Goal: Task Accomplishment & Management: Manage account settings

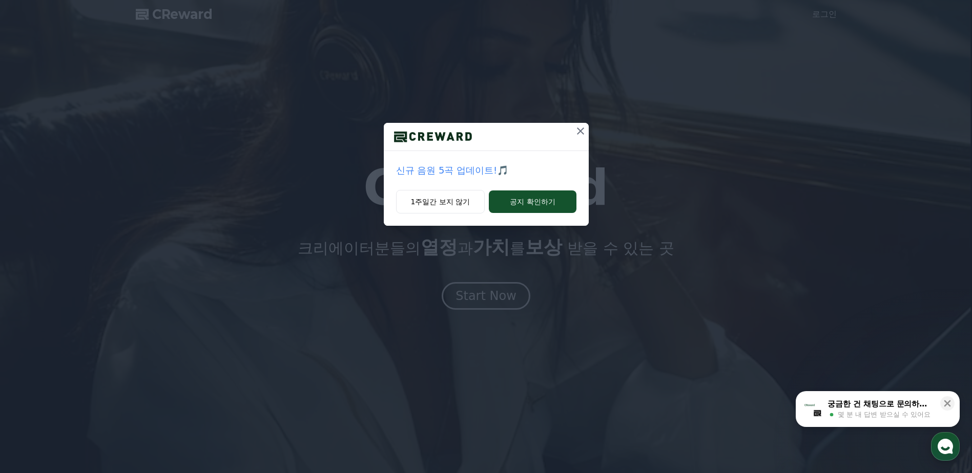
click at [577, 135] on icon at bounding box center [580, 131] width 12 height 12
click at [579, 130] on icon at bounding box center [580, 131] width 12 height 12
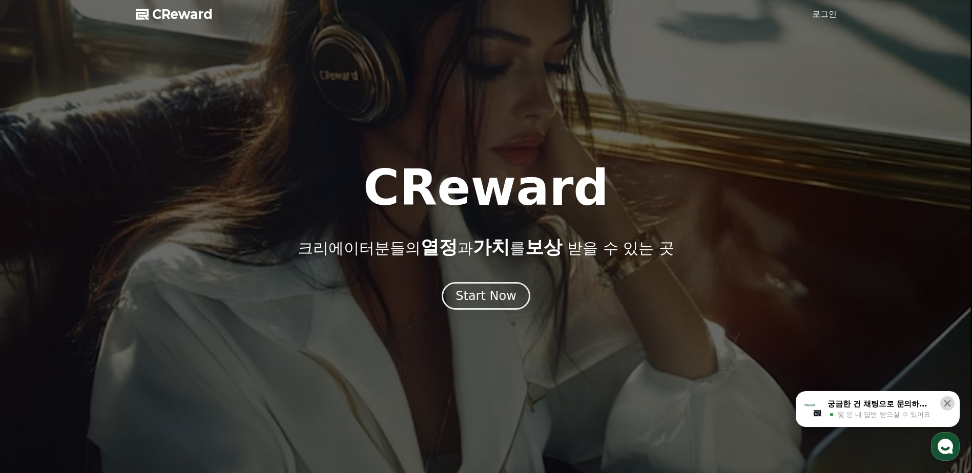
click at [949, 402] on icon at bounding box center [947, 404] width 7 height 7
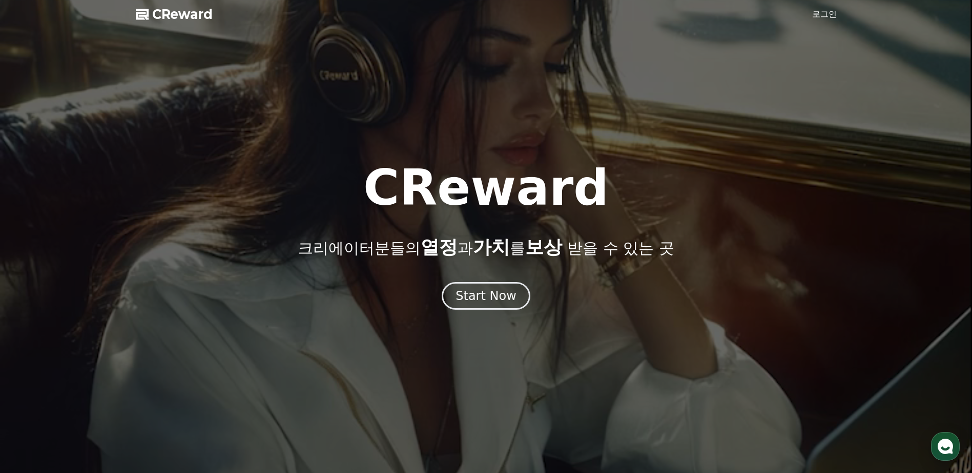
click at [833, 16] on link "로그인" at bounding box center [824, 14] width 25 height 12
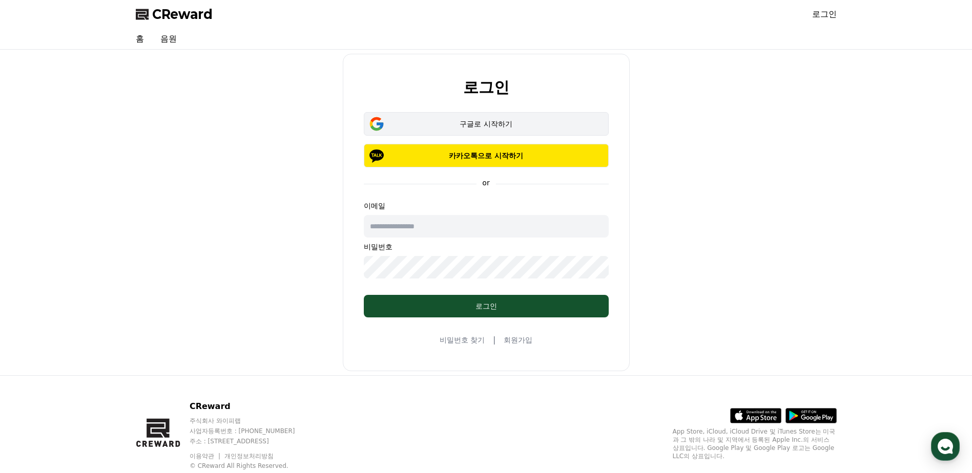
click at [482, 124] on div "구글로 시작하기" at bounding box center [486, 124] width 215 height 10
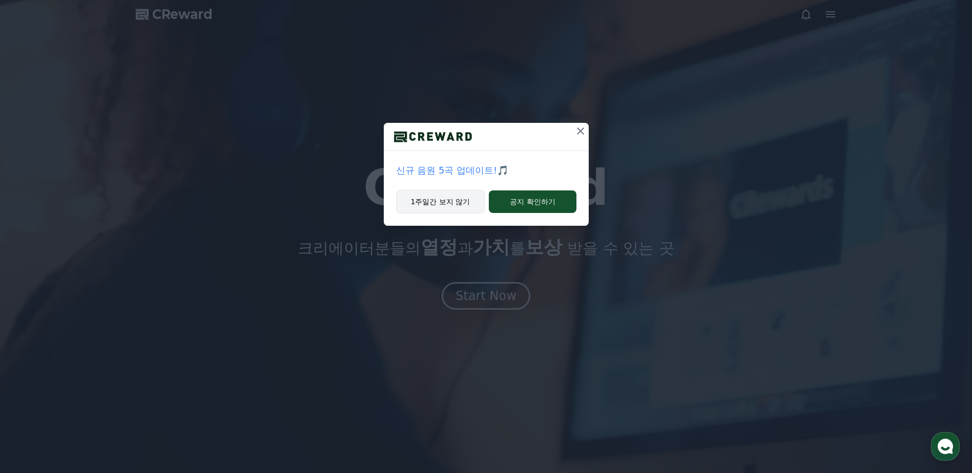
click at [449, 203] on button "1주일간 보지 않기" at bounding box center [440, 202] width 89 height 24
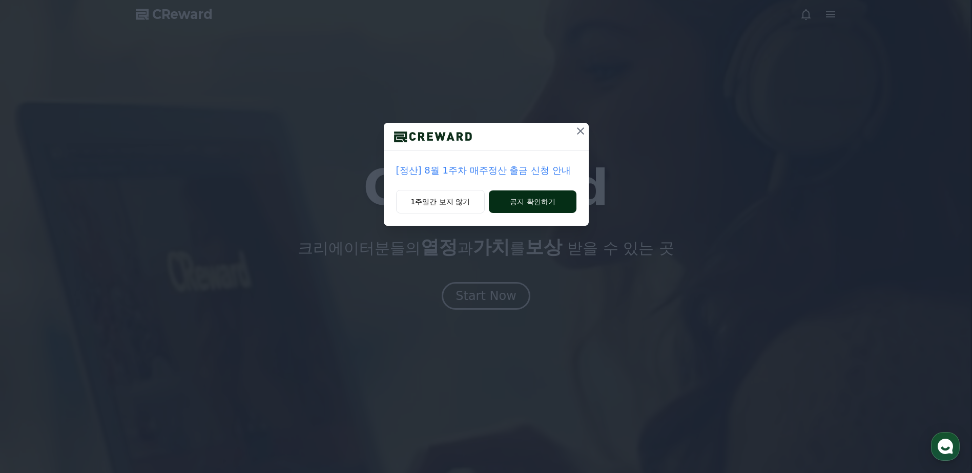
click at [509, 202] on button "공지 확인하기" at bounding box center [532, 202] width 87 height 23
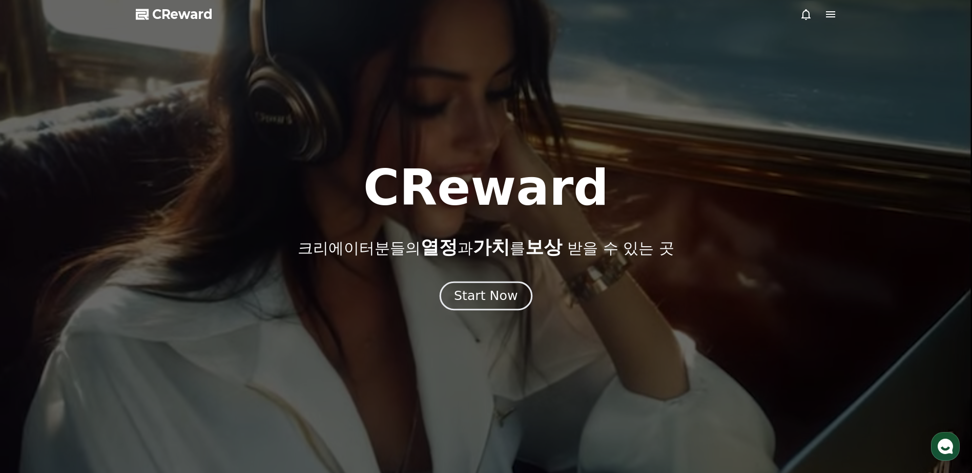
click at [500, 295] on div "Start Now" at bounding box center [486, 295] width 64 height 17
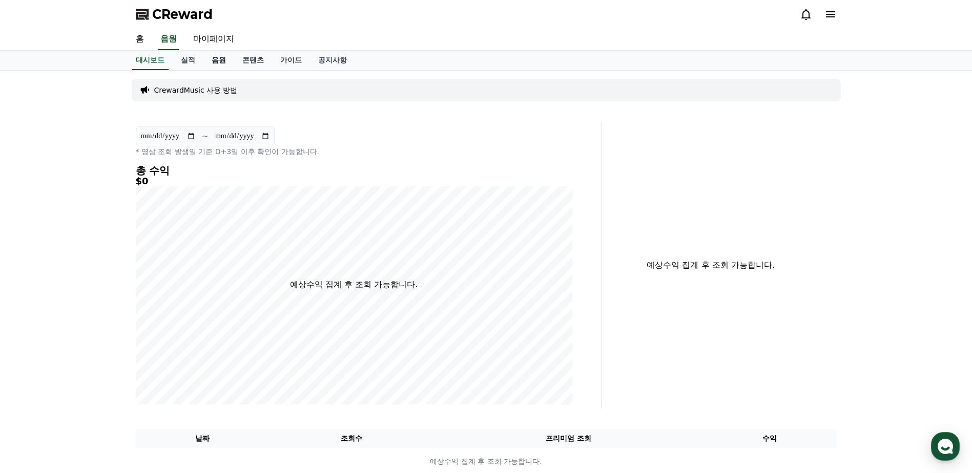
click at [214, 60] on link "음원" at bounding box center [218, 60] width 31 height 19
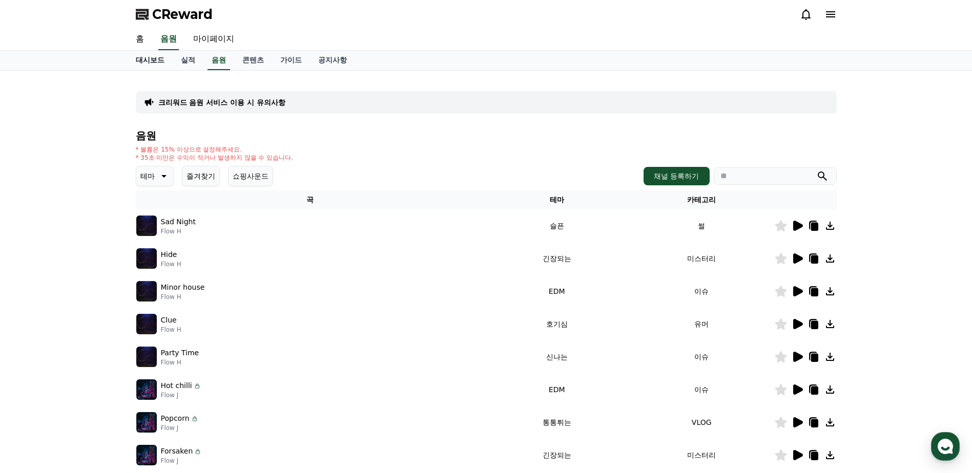
click at [163, 61] on link "대시보드" at bounding box center [150, 60] width 45 height 19
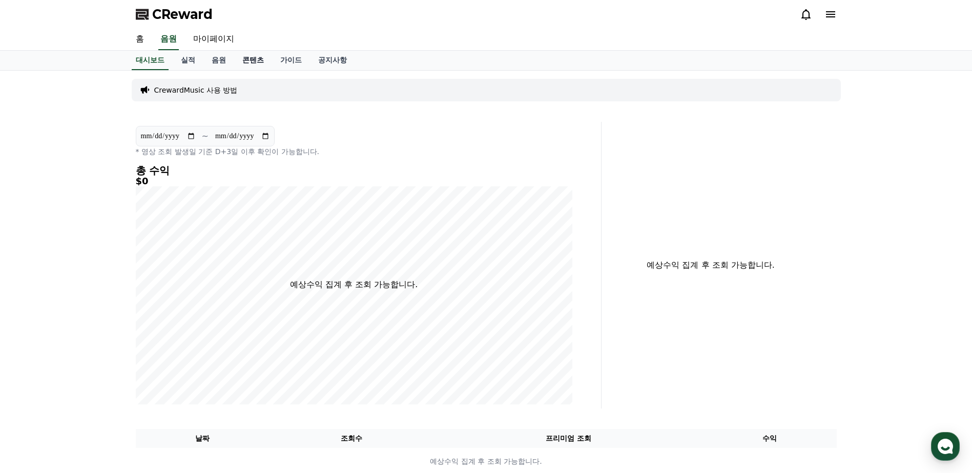
click at [247, 68] on link "콘텐츠" at bounding box center [253, 60] width 38 height 19
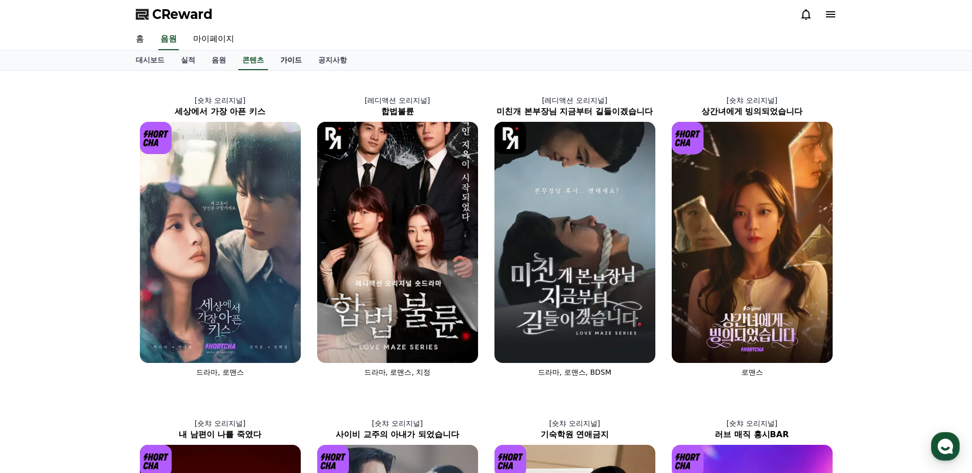
click at [293, 69] on link "가이드" at bounding box center [291, 60] width 38 height 19
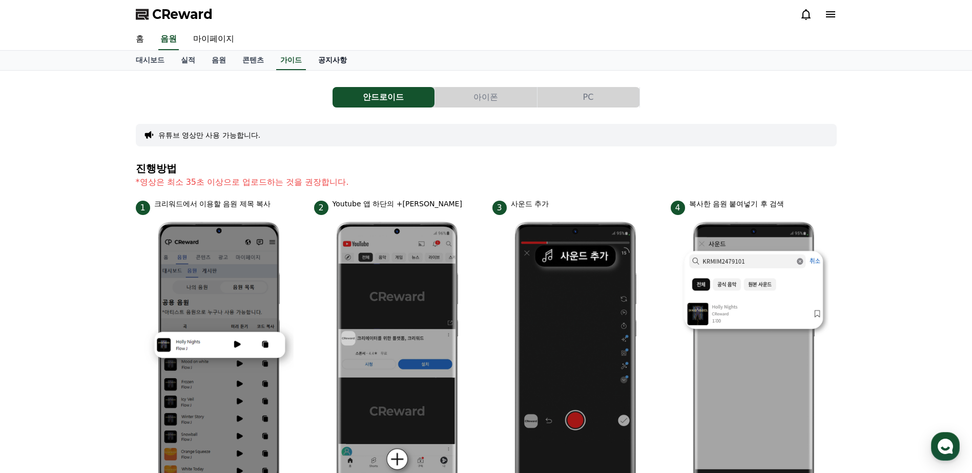
click at [316, 61] on link "공지사항" at bounding box center [332, 60] width 45 height 19
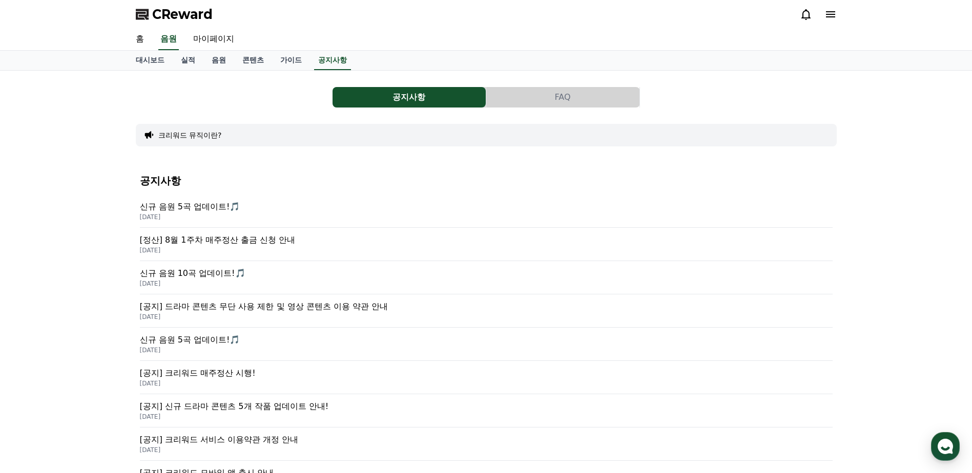
click at [285, 242] on p "[정산] 8월 1주차 매주정산 출금 신청 안내" at bounding box center [486, 240] width 693 height 12
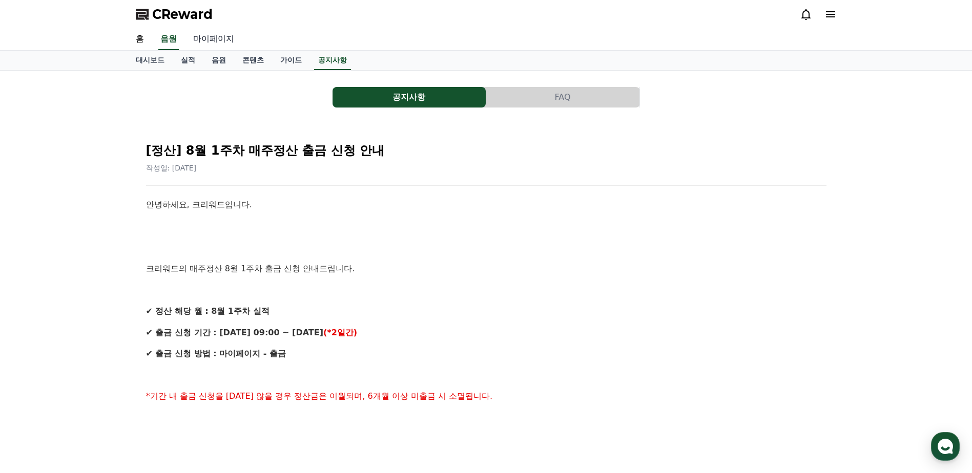
click at [223, 40] on link "마이페이지" at bounding box center [213, 40] width 57 height 22
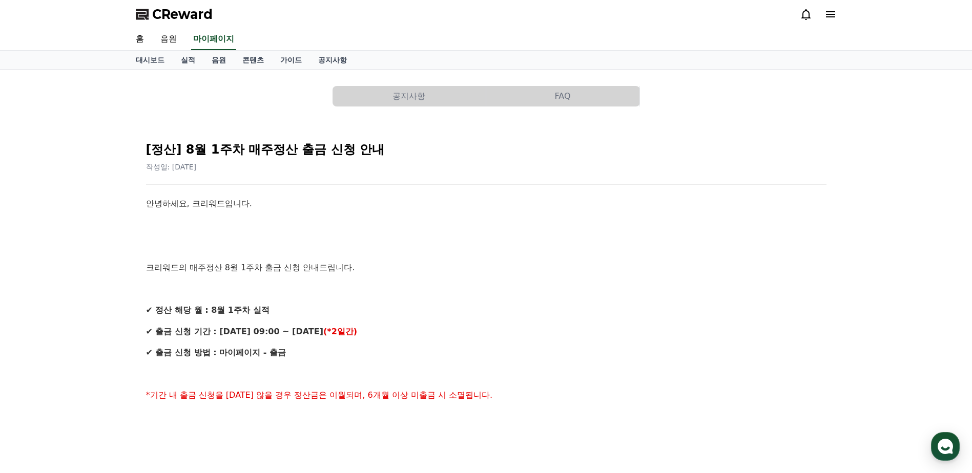
select select "**********"
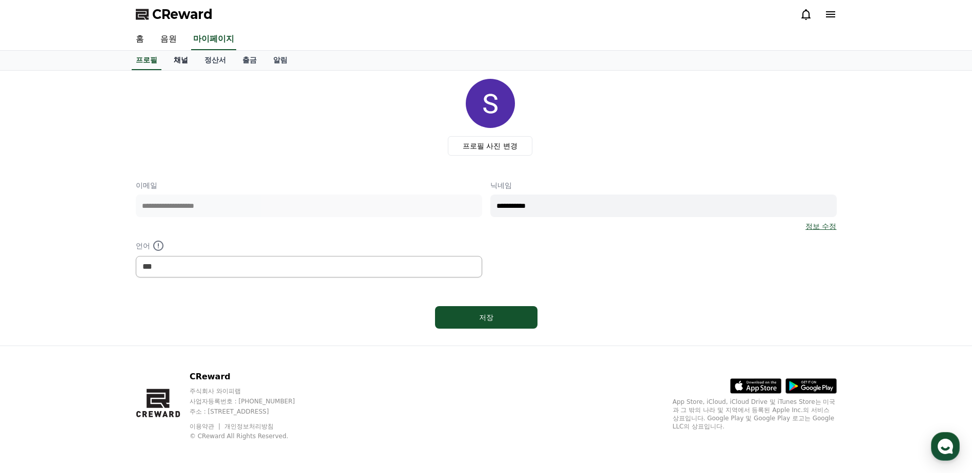
click at [179, 56] on link "채널" at bounding box center [180, 60] width 31 height 19
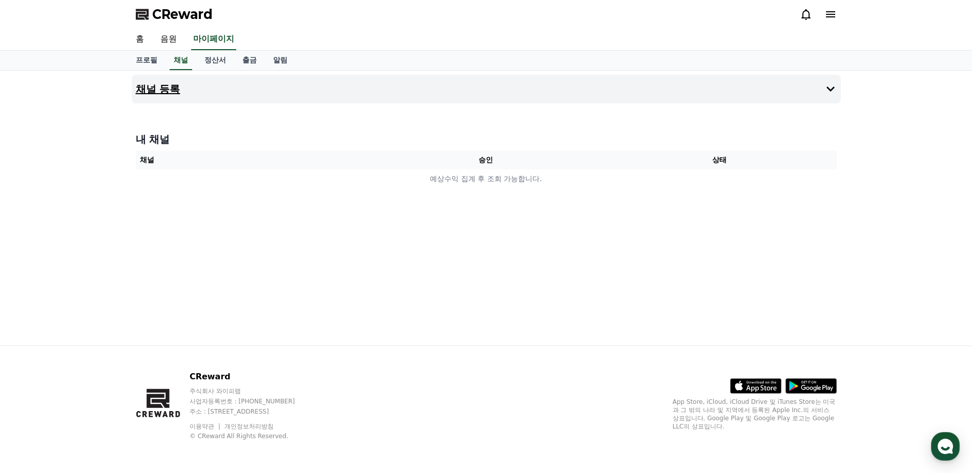
click at [159, 92] on h4 "채널 등록" at bounding box center [158, 88] width 45 height 11
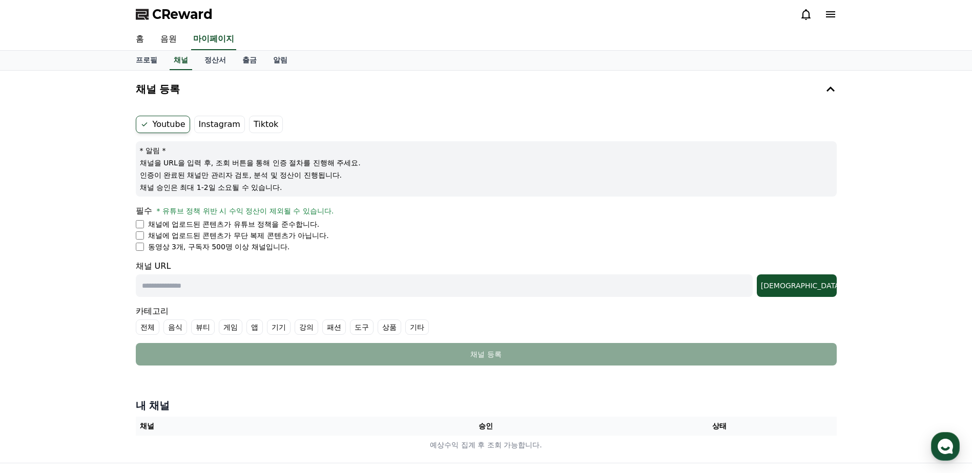
click at [214, 128] on label "Instagram" at bounding box center [219, 124] width 51 height 17
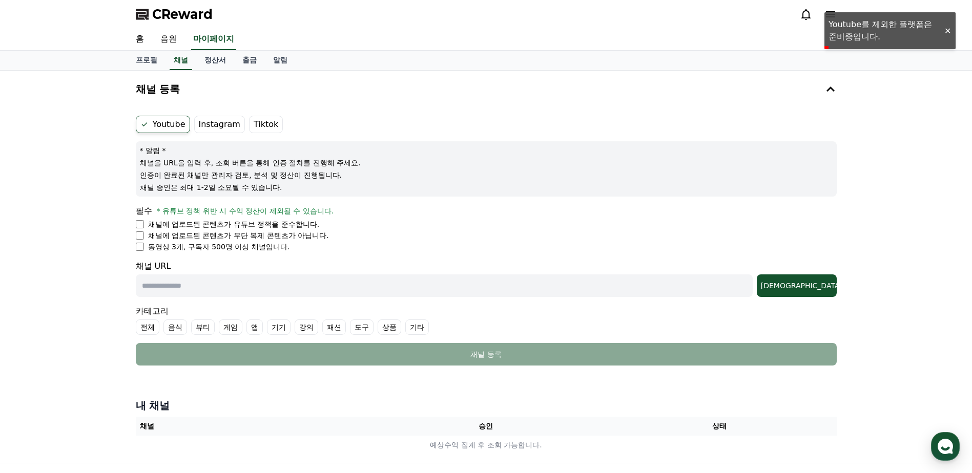
click at [262, 131] on label "Tiktok" at bounding box center [266, 124] width 34 height 17
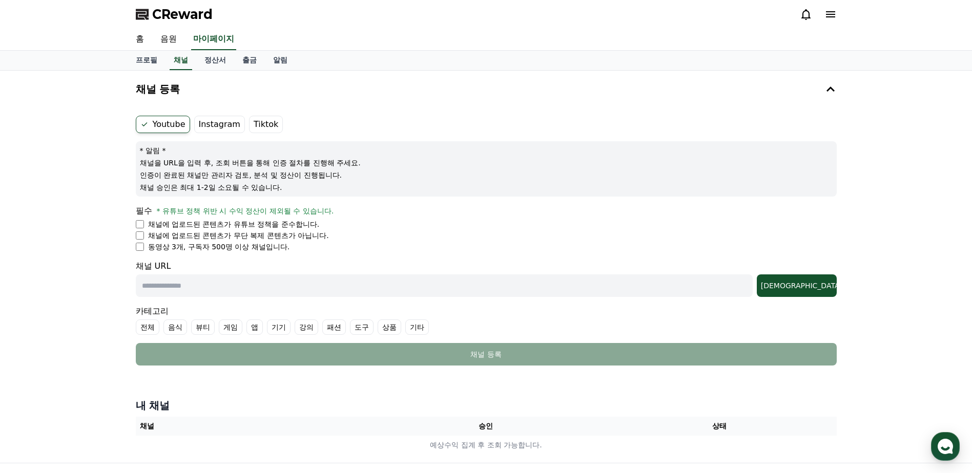
click at [207, 15] on span "CReward" at bounding box center [182, 14] width 60 height 16
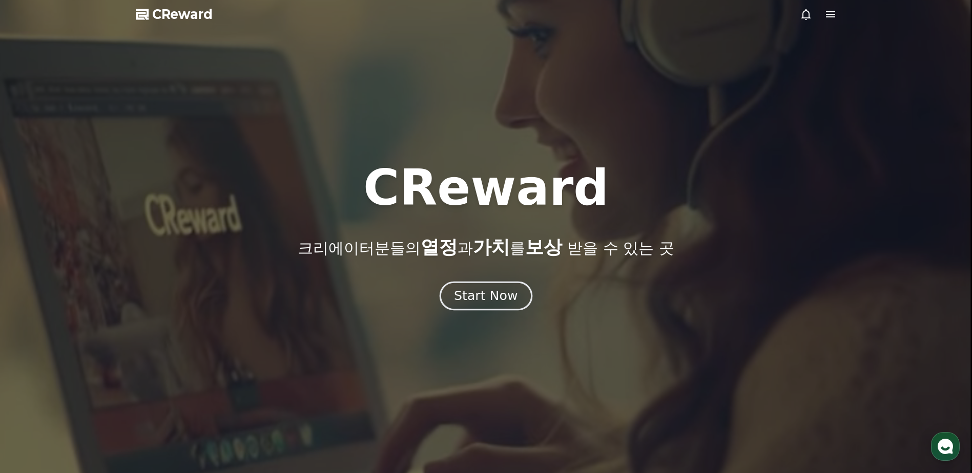
click at [502, 300] on div "Start Now" at bounding box center [486, 295] width 64 height 17
